Goal: Information Seeking & Learning: Learn about a topic

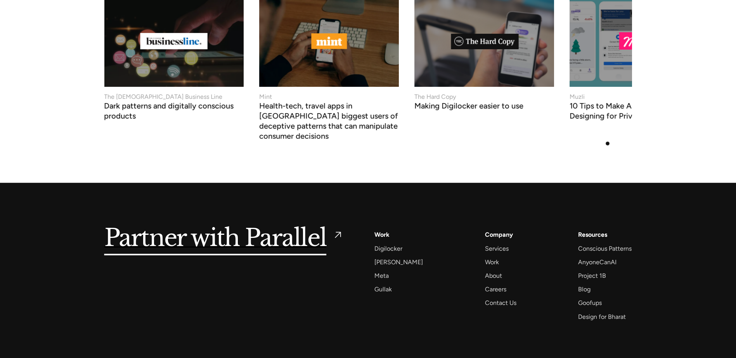
scroll to position [3012, 0]
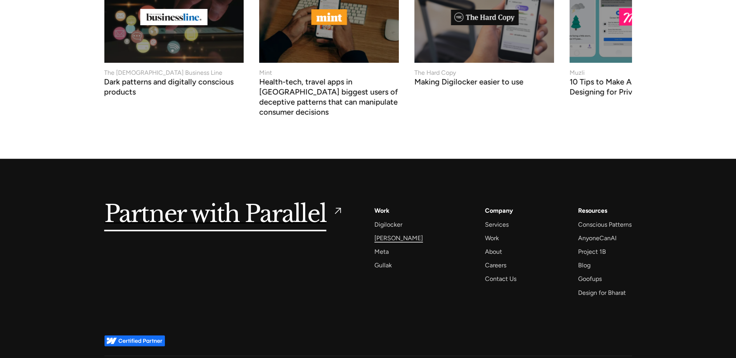
click at [388, 233] on div "[PERSON_NAME]" at bounding box center [398, 238] width 48 height 10
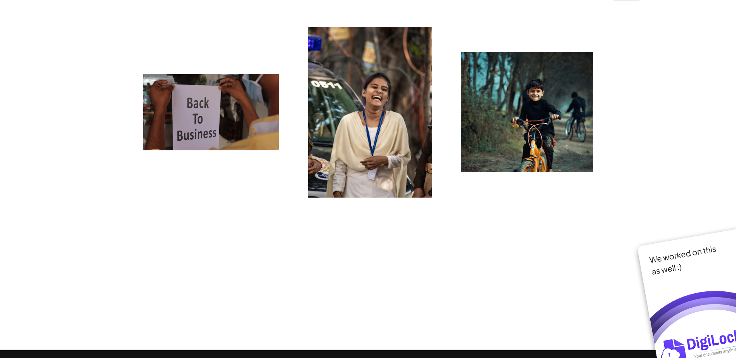
scroll to position [5975, 0]
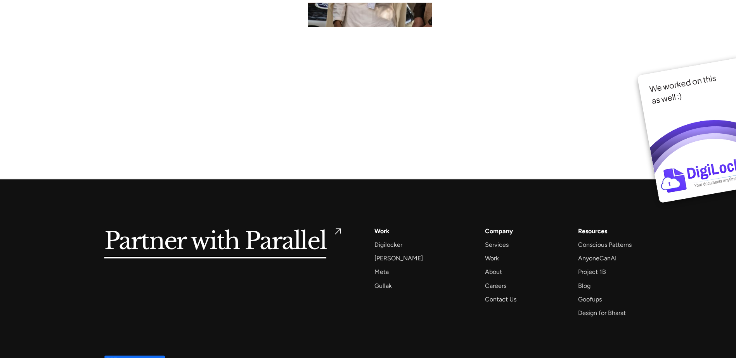
drag, startPoint x: 656, startPoint y: 107, endPoint x: 652, endPoint y: 291, distance: 183.2
click at [383, 281] on div "Gullak" at bounding box center [382, 286] width 17 height 10
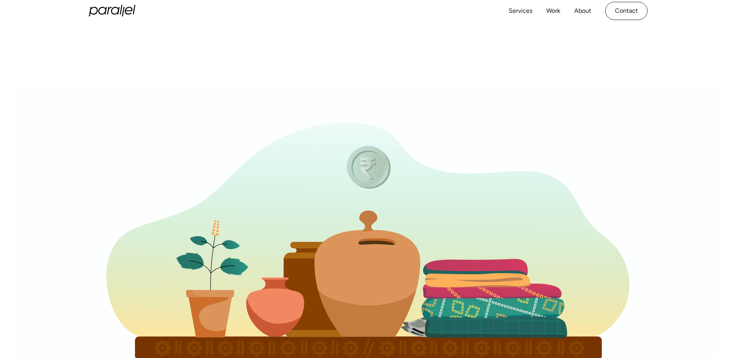
drag, startPoint x: 611, startPoint y: 213, endPoint x: 597, endPoint y: 67, distance: 146.6
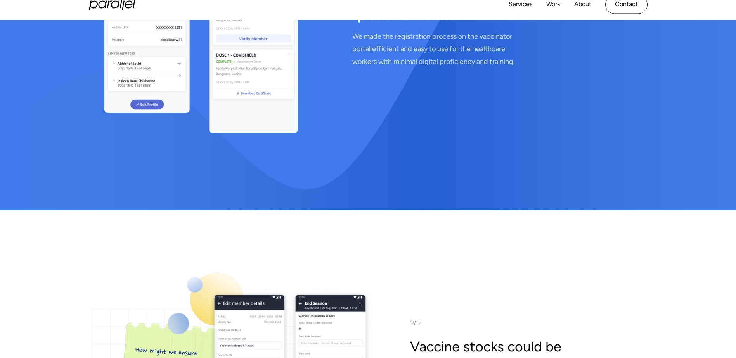
drag, startPoint x: 674, startPoint y: 232, endPoint x: 667, endPoint y: 173, distance: 59.7
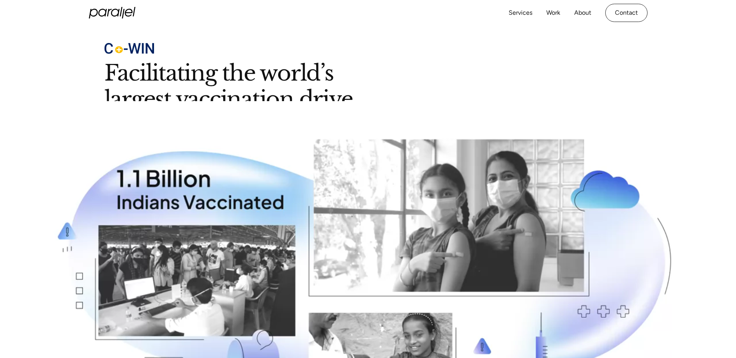
drag, startPoint x: 594, startPoint y: 256, endPoint x: 612, endPoint y: 61, distance: 196.4
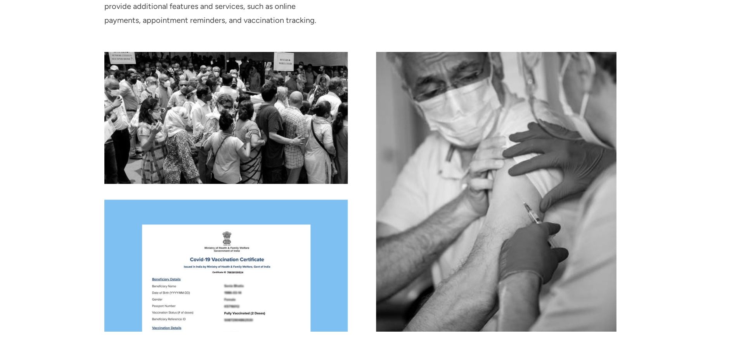
scroll to position [5975, 0]
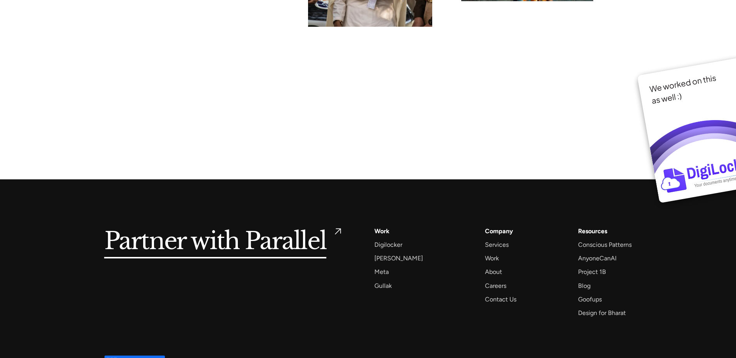
drag, startPoint x: 621, startPoint y: 80, endPoint x: 623, endPoint y: 305, distance: 225.0
click at [390, 240] on div "Digilocker" at bounding box center [388, 245] width 28 height 10
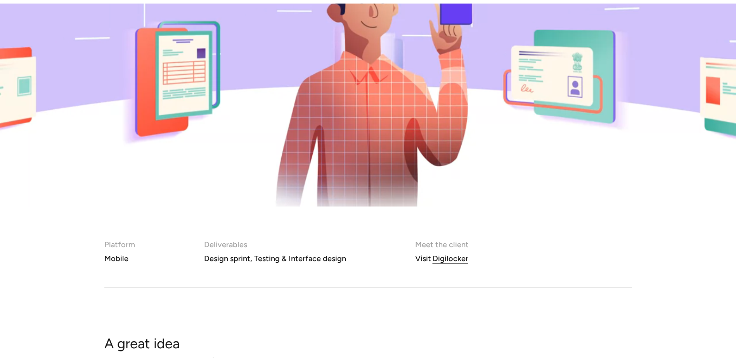
scroll to position [279, 0]
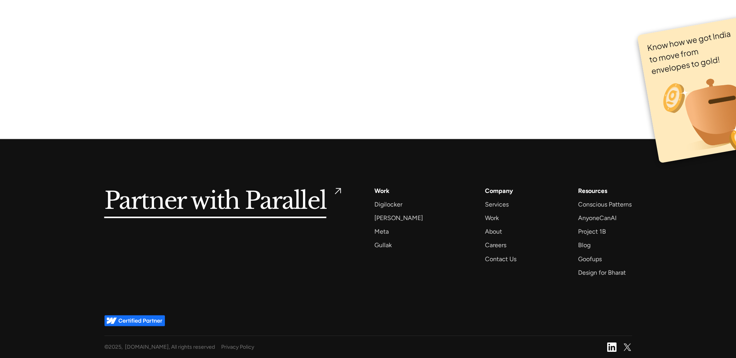
drag, startPoint x: 568, startPoint y: 106, endPoint x: 538, endPoint y: 297, distance: 193.3
click at [384, 234] on div "Meta" at bounding box center [381, 232] width 14 height 10
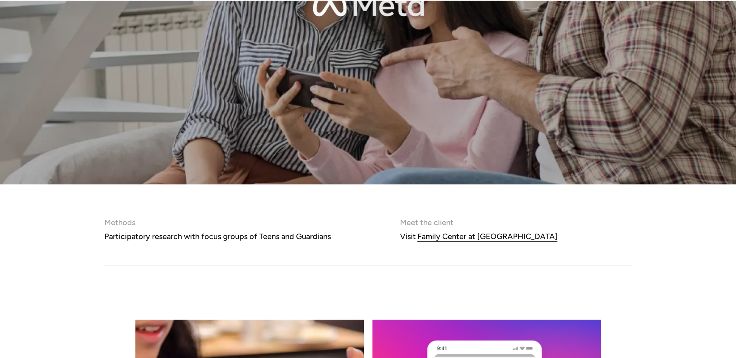
scroll to position [326, 0]
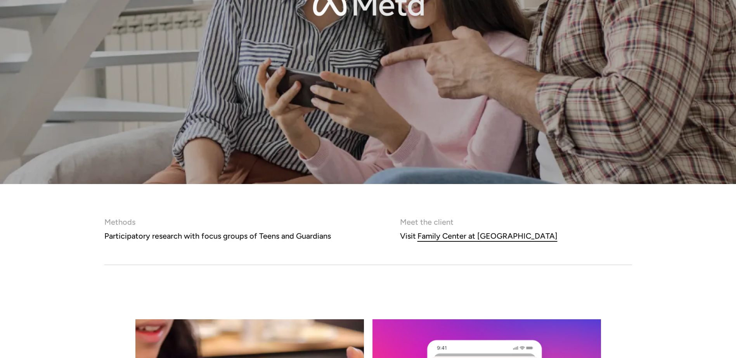
click at [456, 240] on div "Family Center at [GEOGRAPHIC_DATA]" at bounding box center [487, 236] width 140 height 14
